Goal: Find specific page/section: Find specific page/section

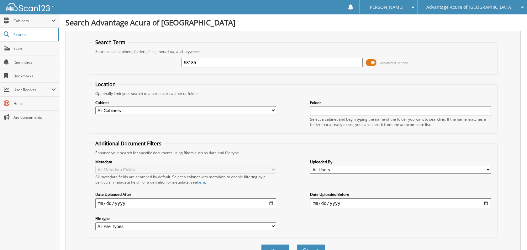
type input "58185"
click at [297, 245] on button "Search" at bounding box center [311, 251] width 28 height 12
click at [20, 47] on span "Scan" at bounding box center [34, 48] width 42 height 5
click at [266, 68] on div "Advanced Search" at bounding box center [293, 62] width 402 height 17
click at [265, 65] on input "text" at bounding box center [272, 62] width 181 height 9
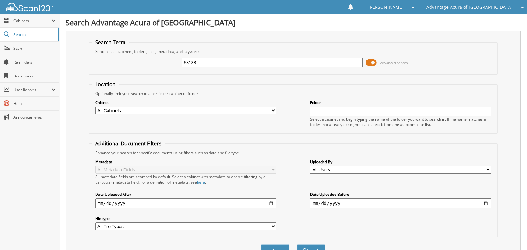
type input "58138"
click at [297, 245] on button "Search" at bounding box center [311, 251] width 28 height 12
click at [29, 51] on link "Scan" at bounding box center [29, 48] width 59 height 13
